Goal: Check status: Check status

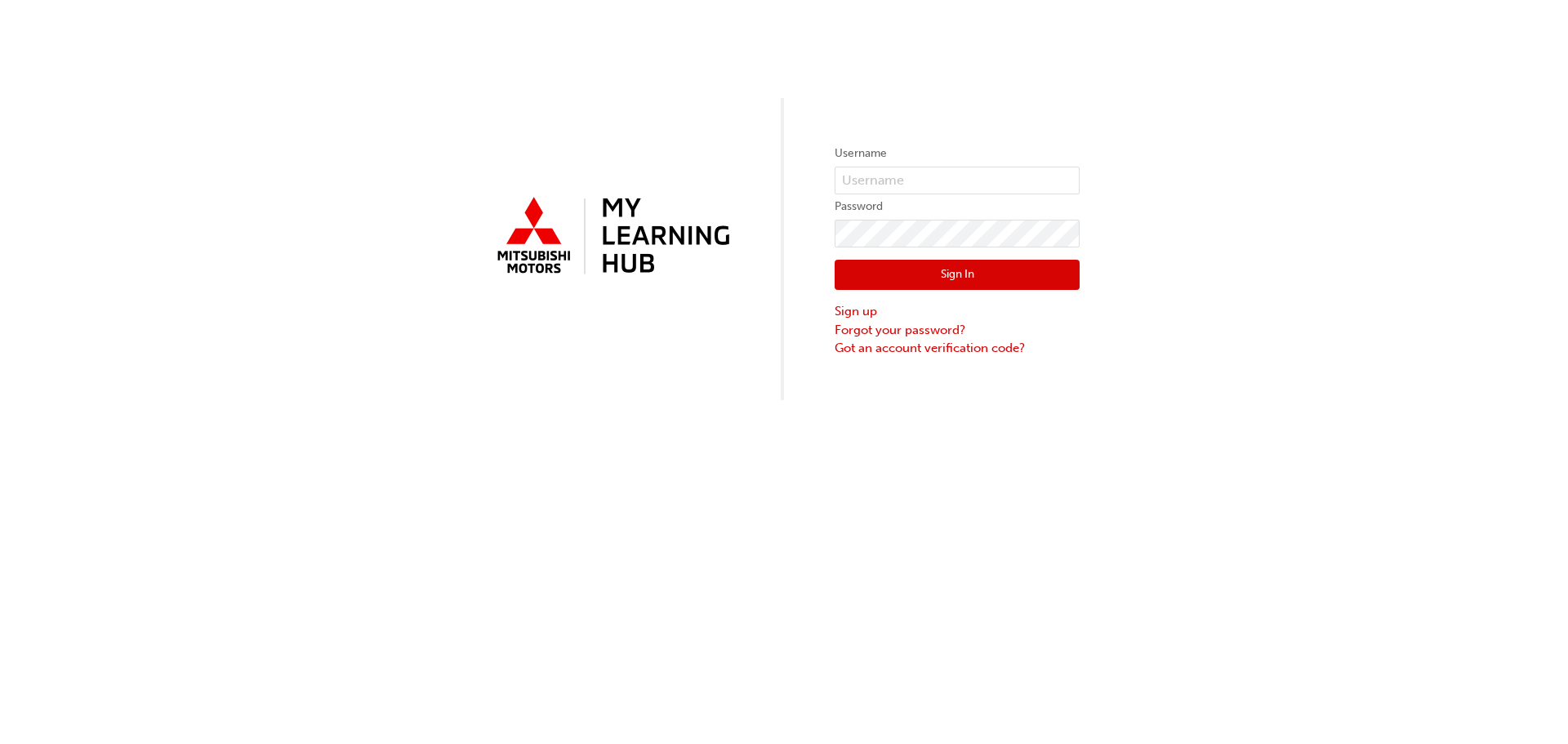
type input "[PERSON_NAME][EMAIL_ADDRESS][DOMAIN_NAME]"
click at [992, 279] on button "Sign In" at bounding box center [957, 275] width 245 height 31
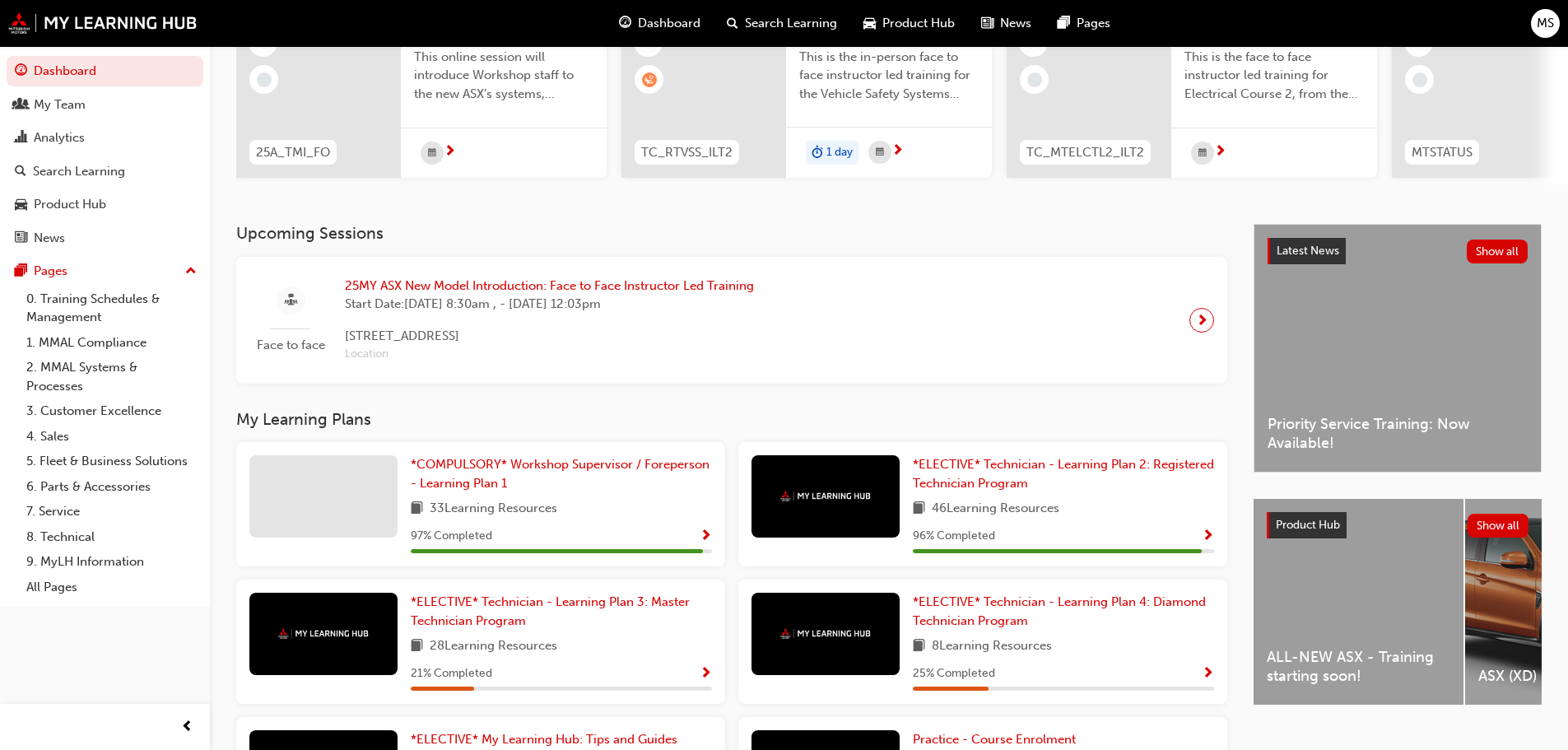
scroll to position [193, 0]
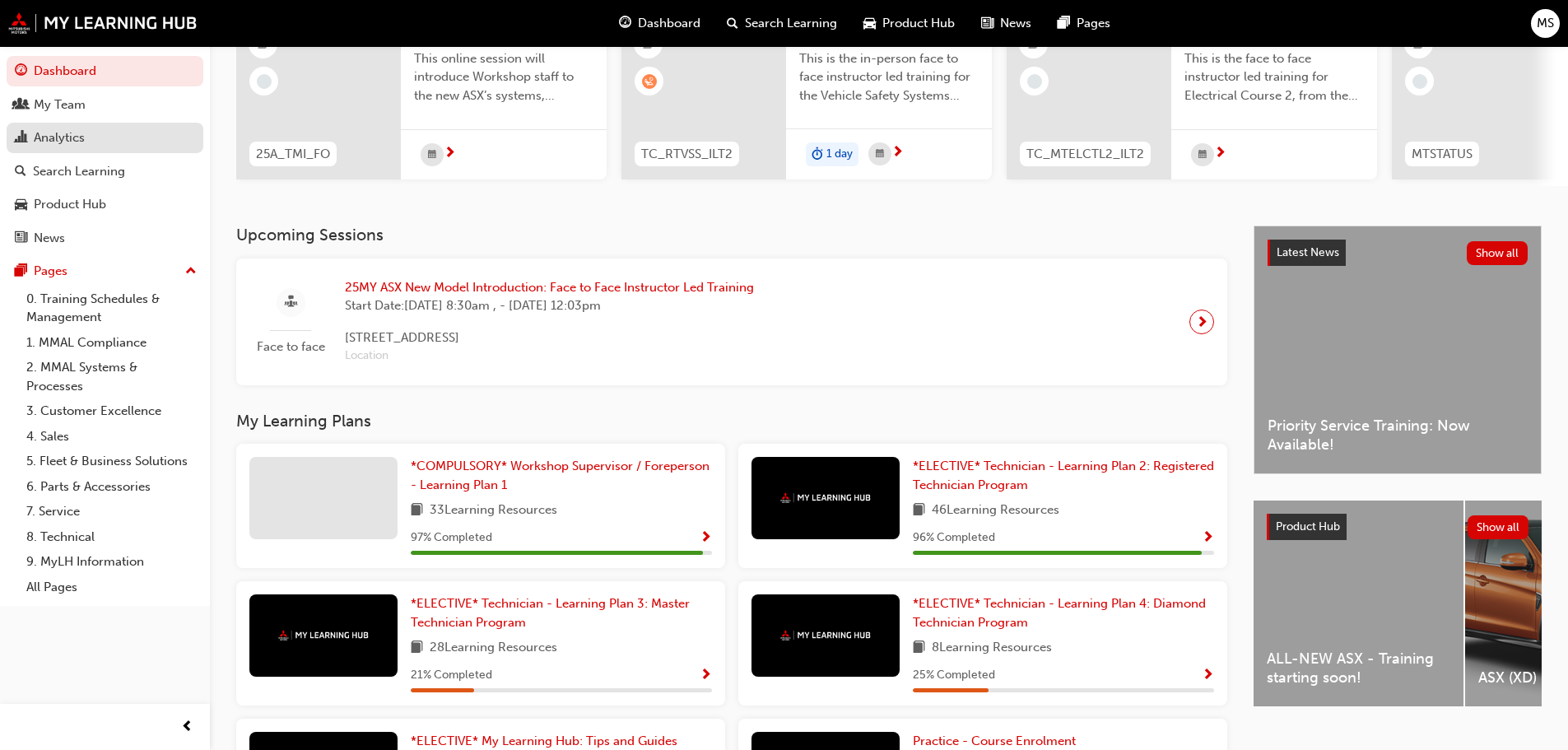
click at [47, 137] on div "Analytics" at bounding box center [59, 138] width 51 height 19
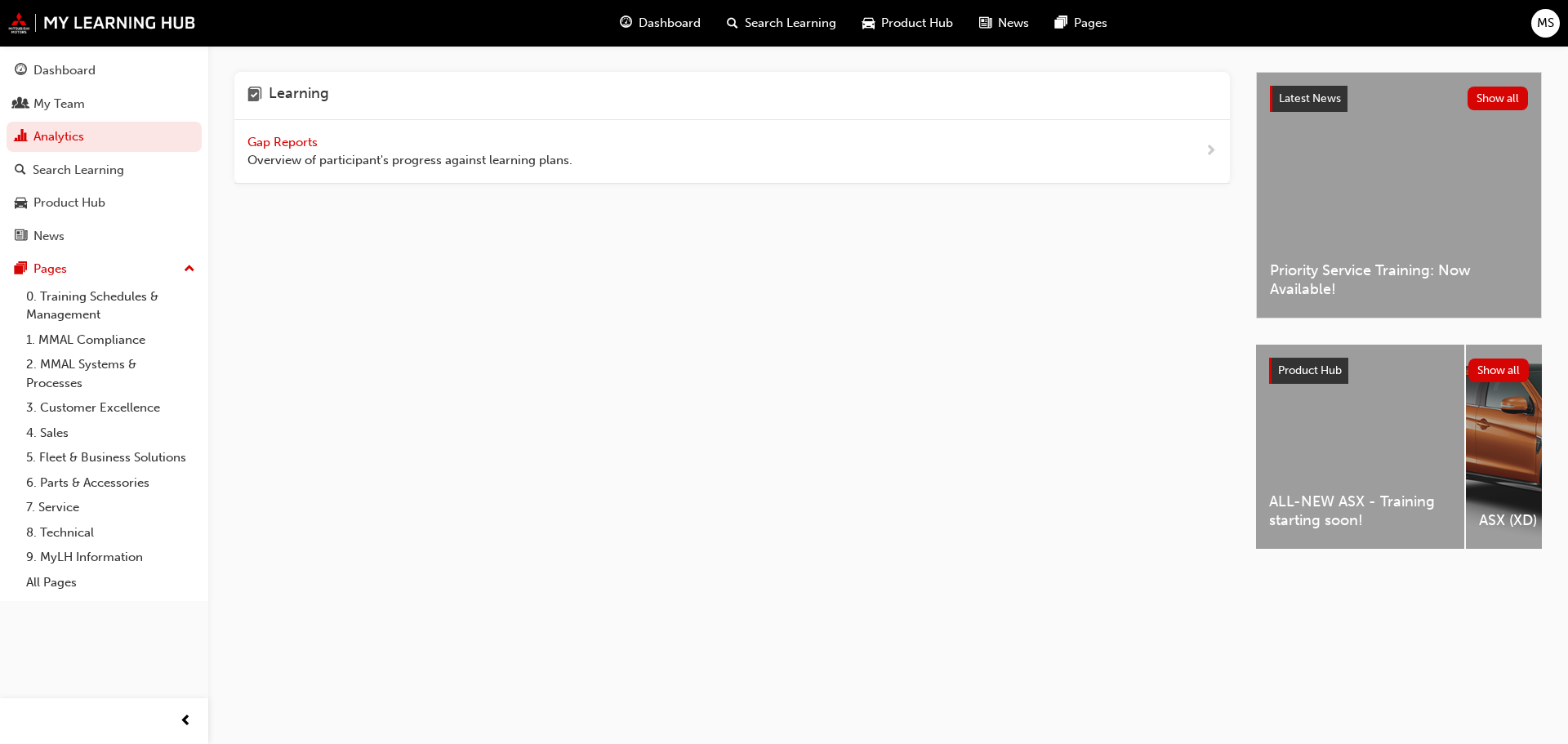
click at [292, 139] on span "Gap Reports" at bounding box center [284, 142] width 74 height 14
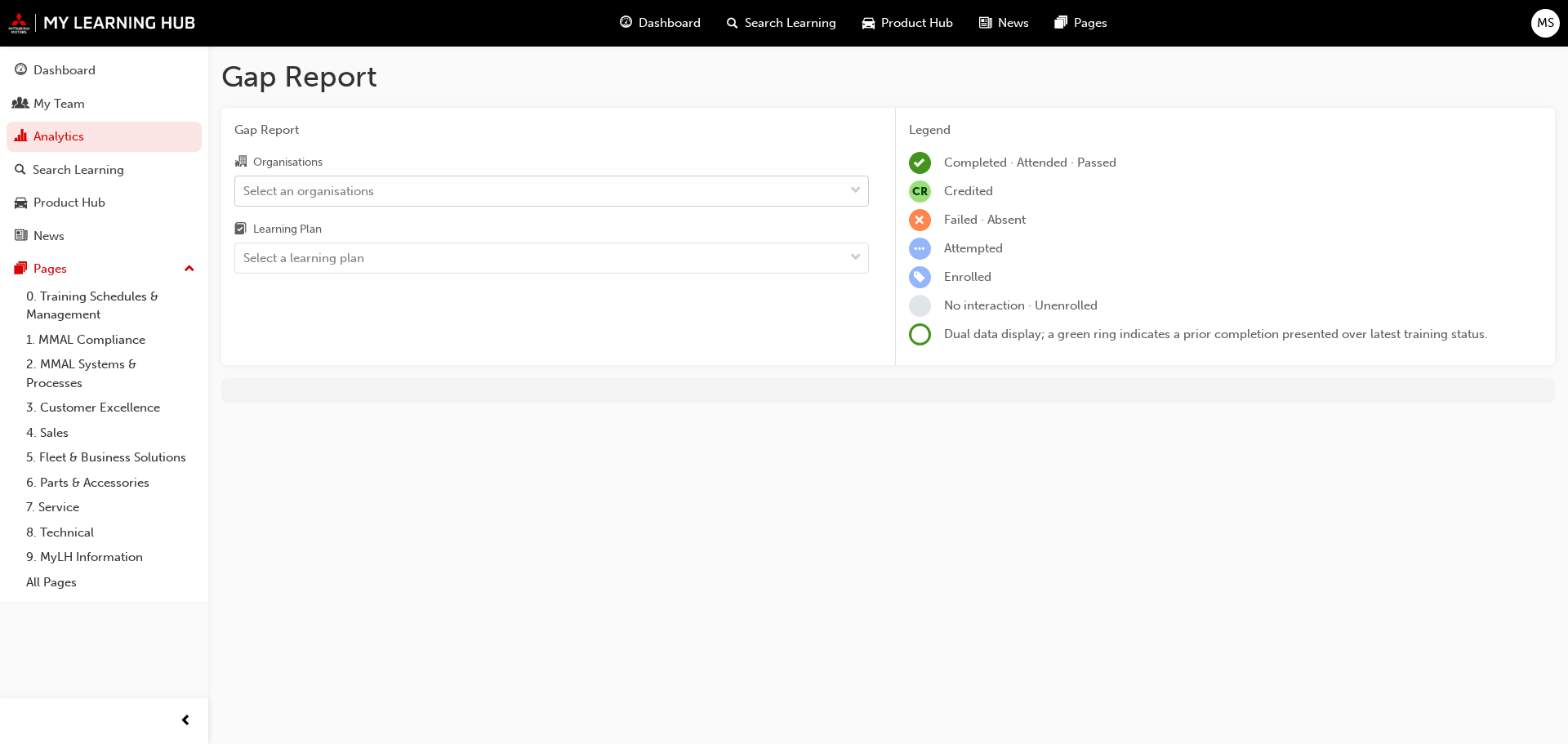
click at [411, 192] on div "Select an organisations" at bounding box center [539, 191] width 609 height 29
click at [245, 192] on input "Organisations Select an organisations" at bounding box center [244, 189] width 2 height 14
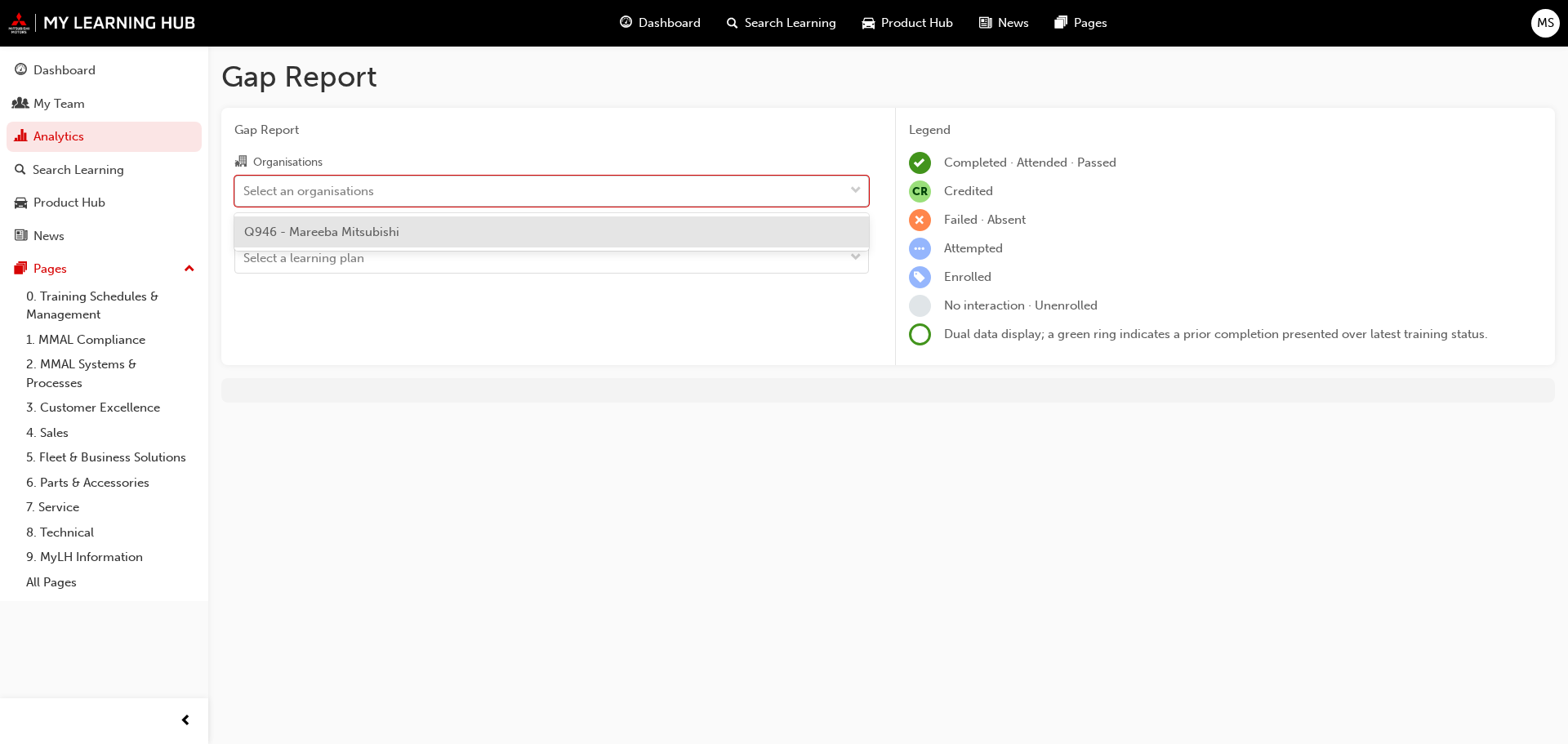
click at [411, 192] on div "Select an organisations" at bounding box center [539, 191] width 609 height 29
click at [245, 192] on input "Organisations option Q946 - Mareeba Mitsubishi focused, 1 of 1. 1 result availa…" at bounding box center [244, 189] width 2 height 14
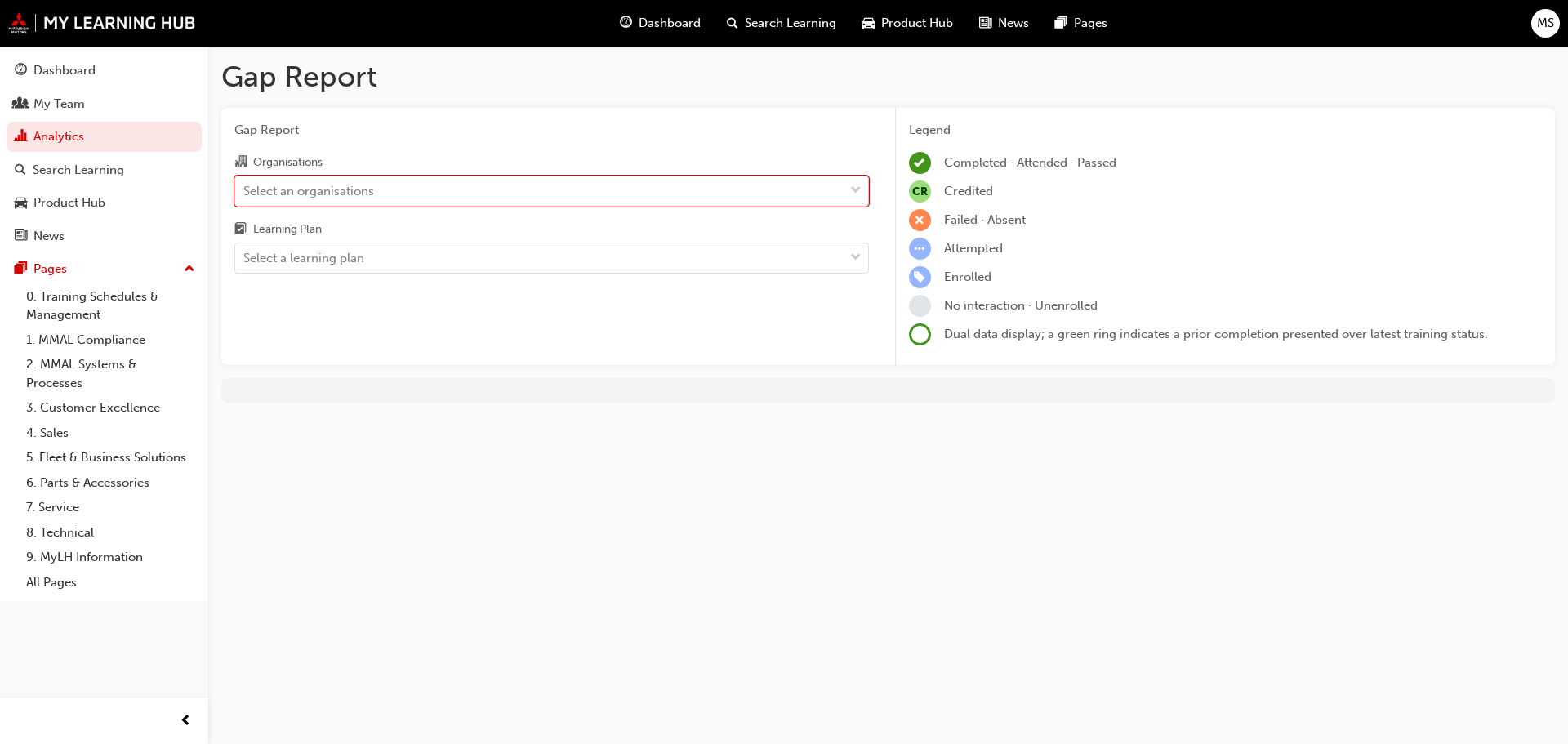
click at [411, 192] on div "Select an organisations" at bounding box center [539, 191] width 609 height 29
click at [245, 192] on input "Organisations 0 results available. Select is focused ,type to refine list, pres…" at bounding box center [244, 189] width 2 height 14
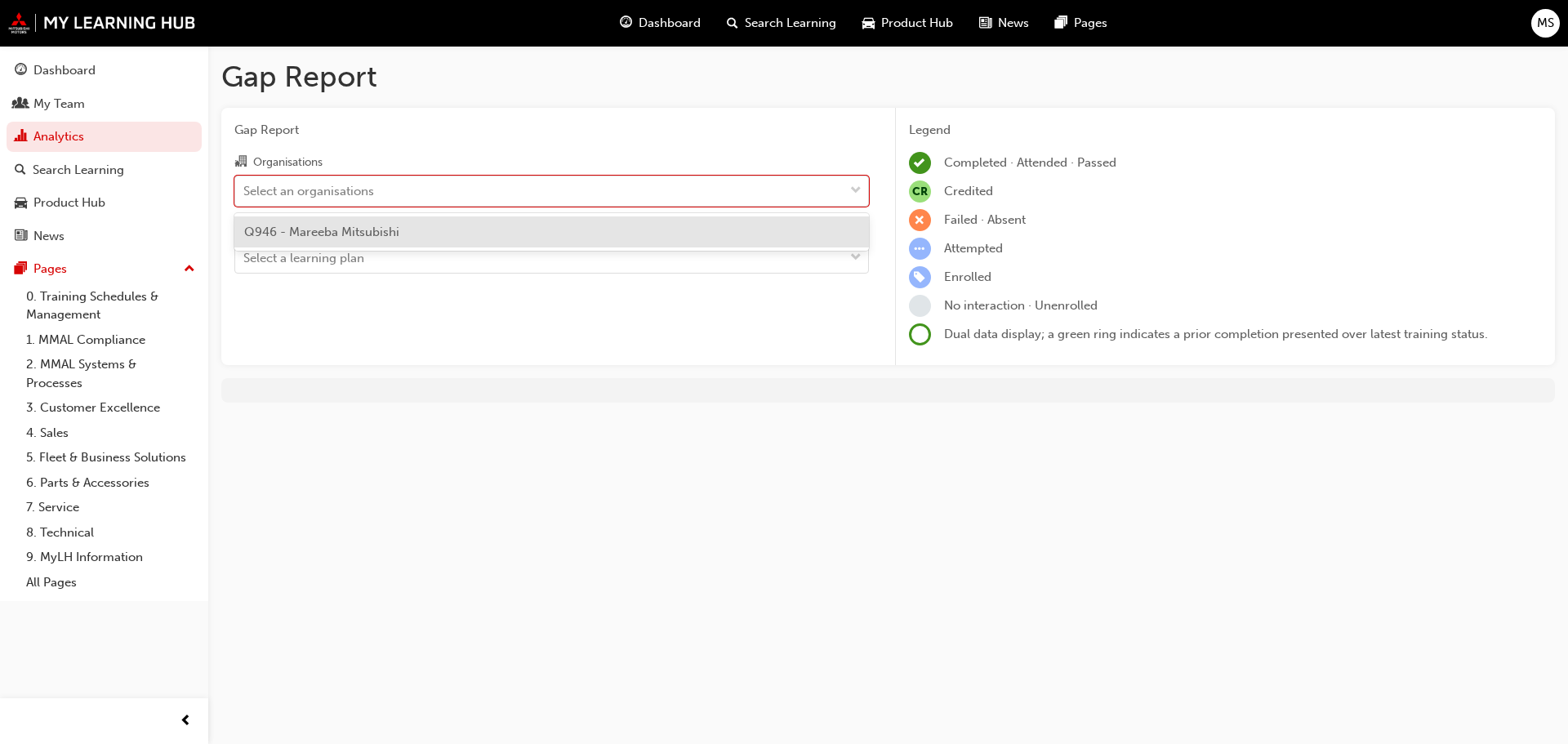
click at [388, 228] on span "Q946 - Mareeba Mitsubishi" at bounding box center [322, 231] width 155 height 14
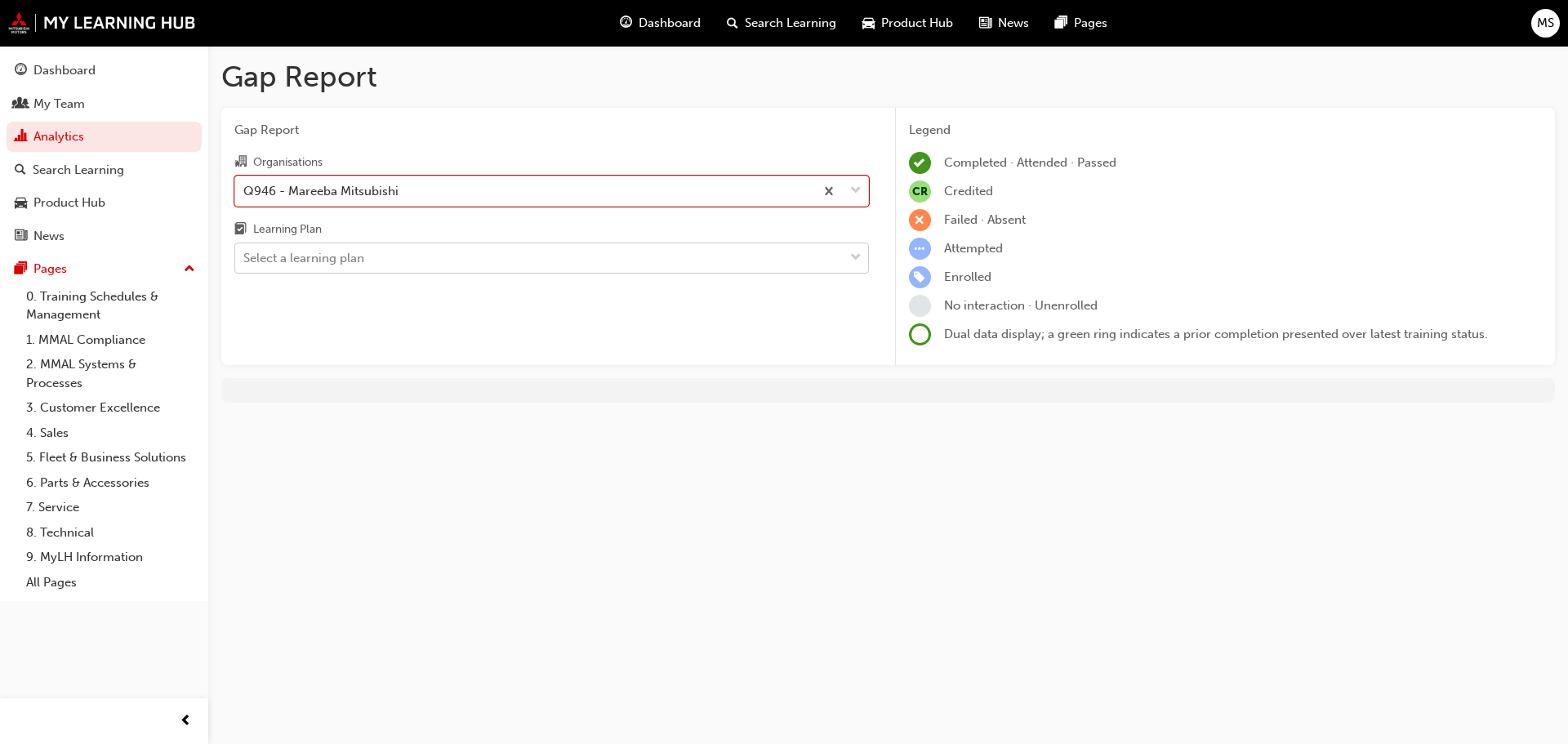
click at [352, 260] on div "Select a learning plan" at bounding box center [304, 258] width 121 height 19
click at [245, 260] on input "Learning Plan Select a learning plan" at bounding box center [244, 257] width 2 height 14
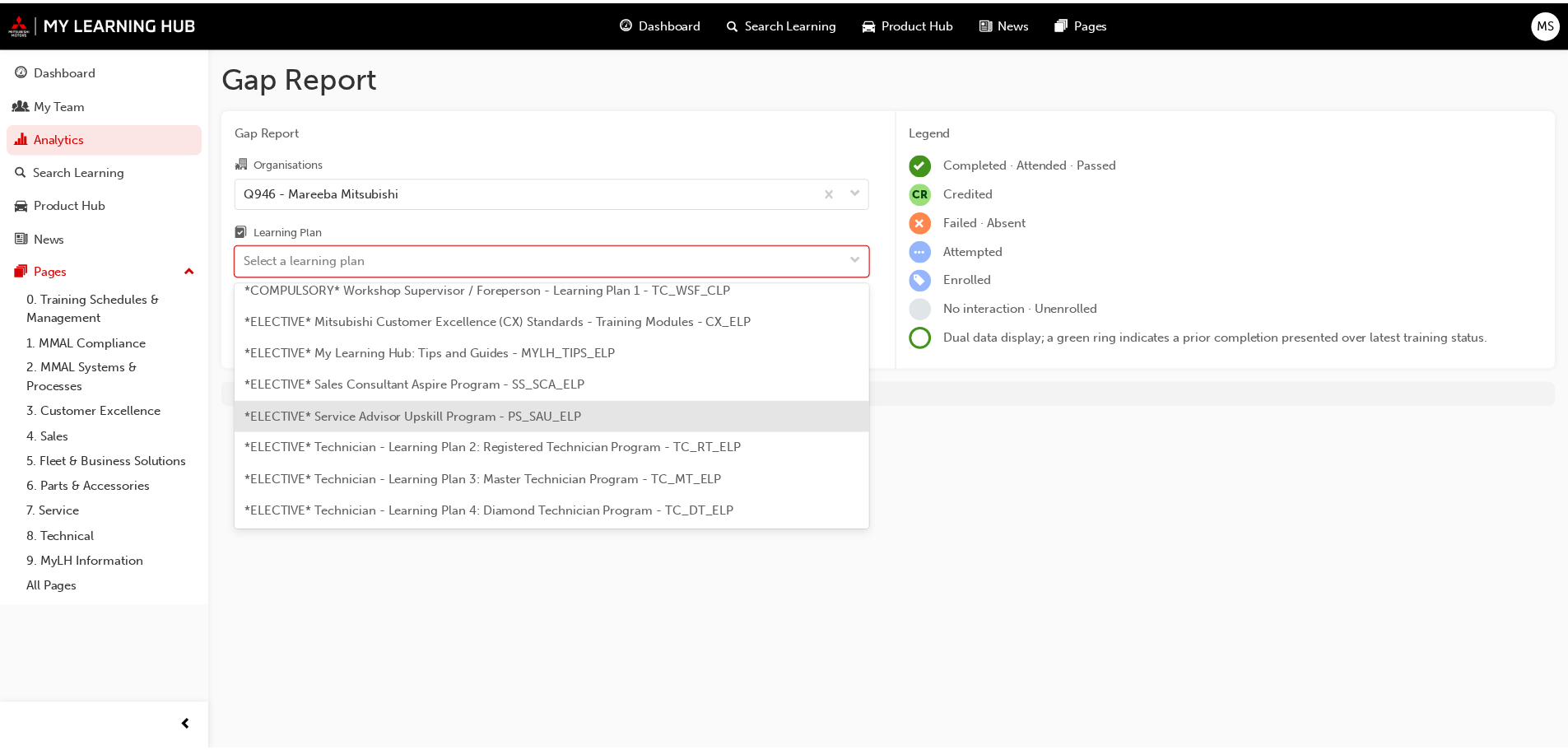
scroll to position [807, 0]
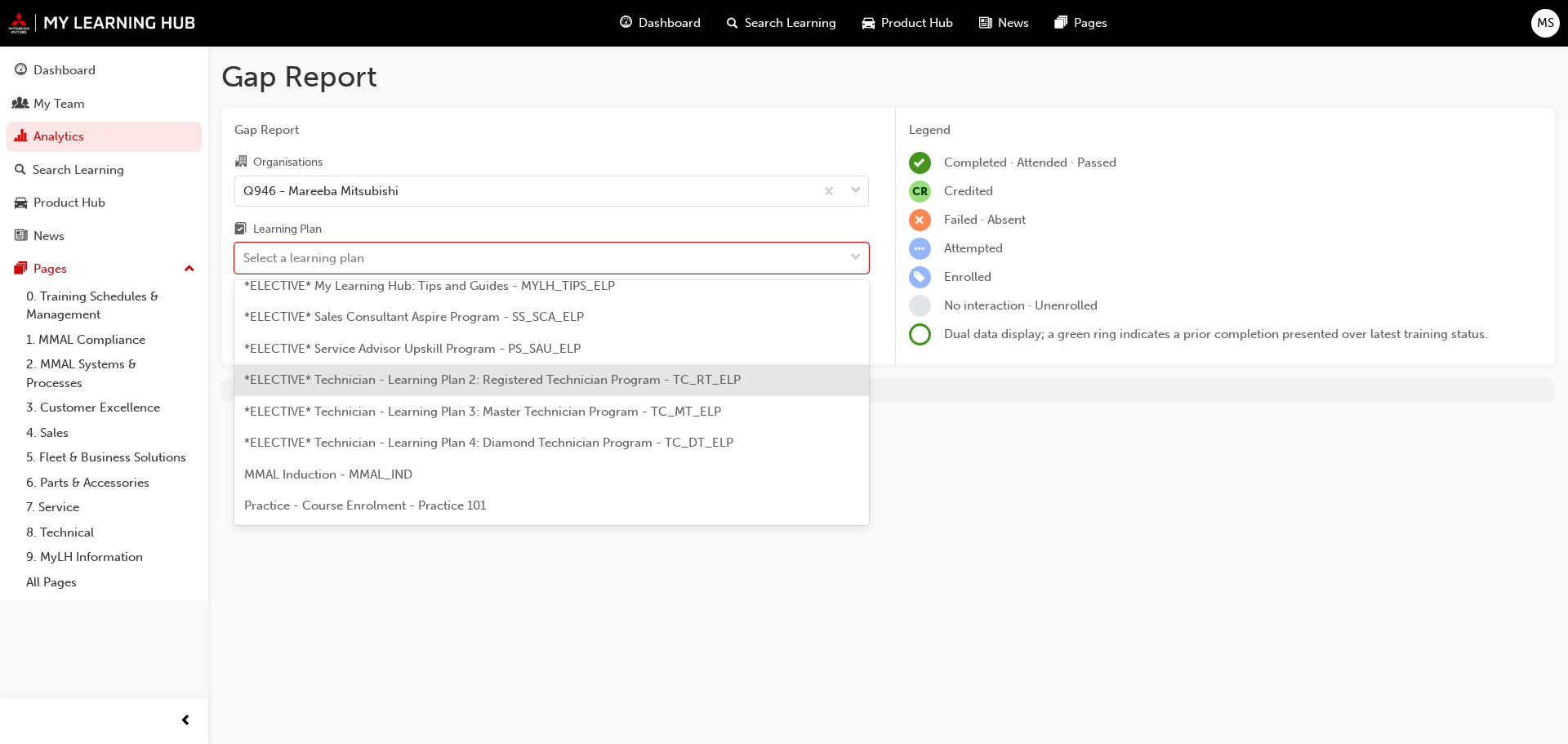
click at [539, 374] on span "*ELECTIVE* Technician - Learning Plan 2: Registered Technician Program - TC_RT_…" at bounding box center [492, 380] width 497 height 14
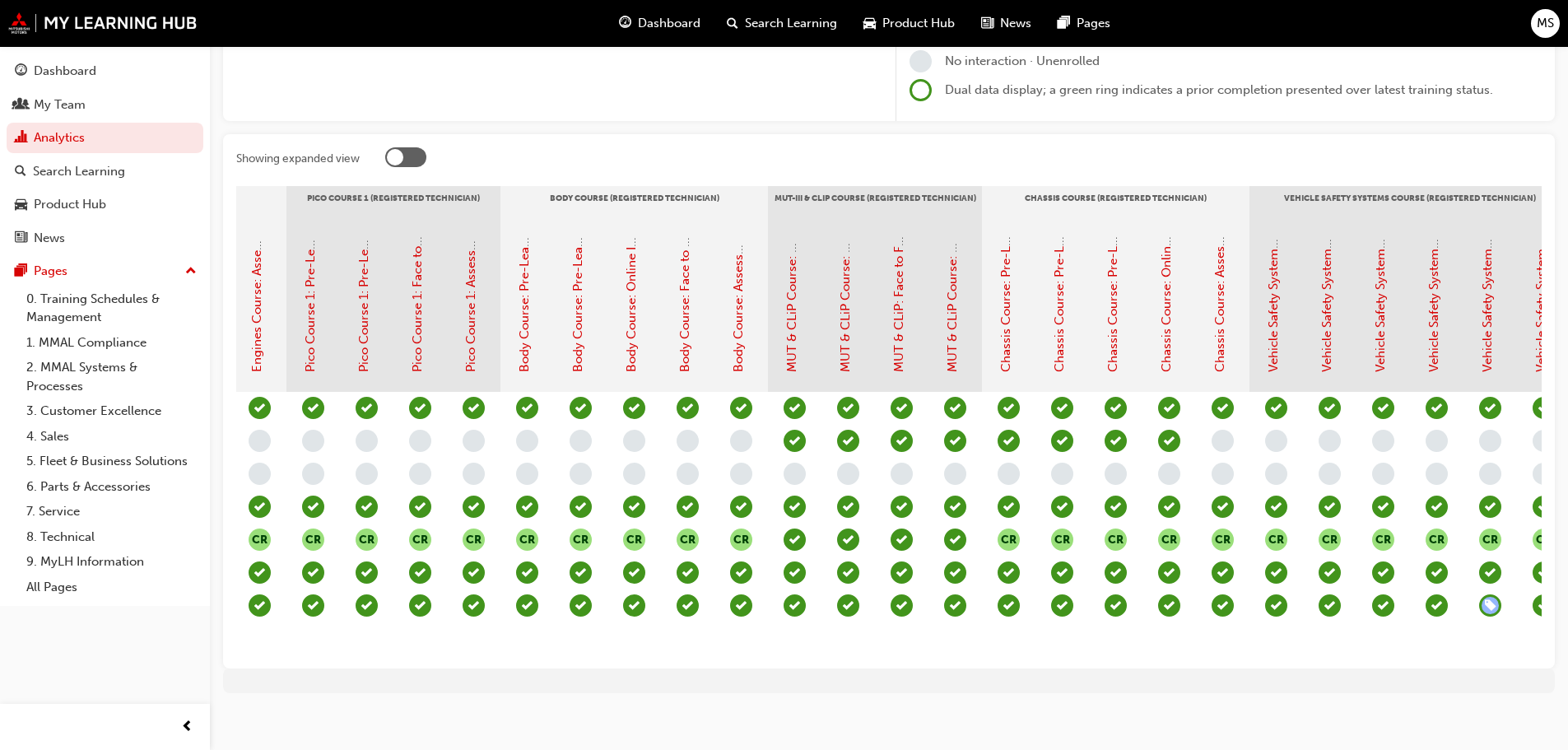
scroll to position [0, 622]
